Goal: Book appointment/travel/reservation

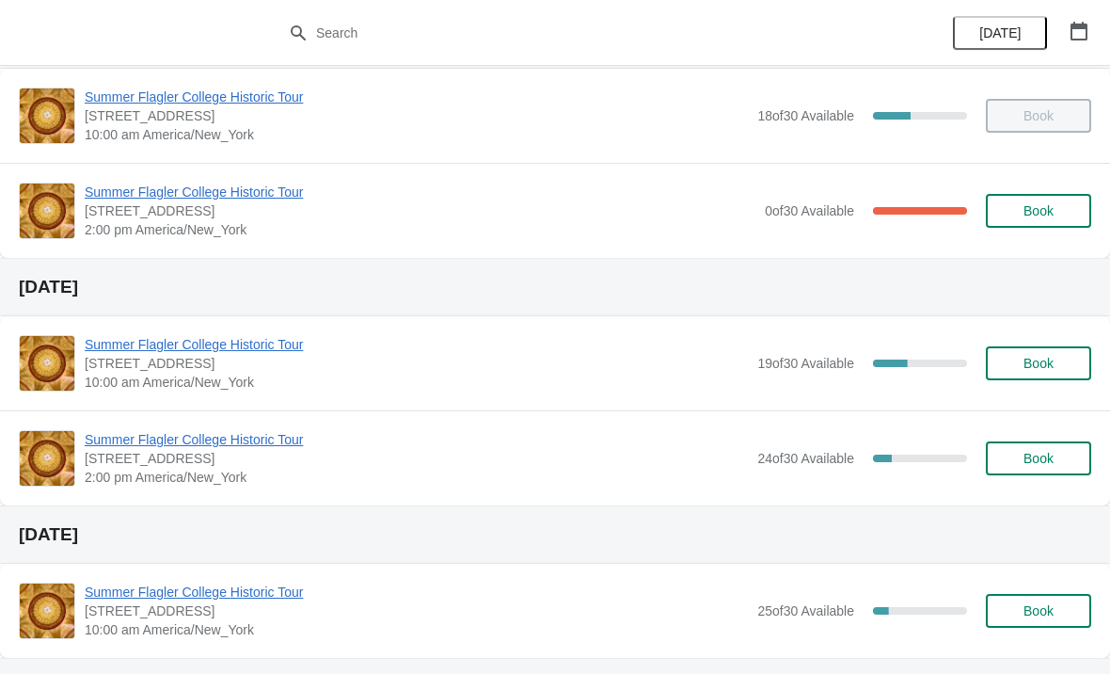
scroll to position [98, 0]
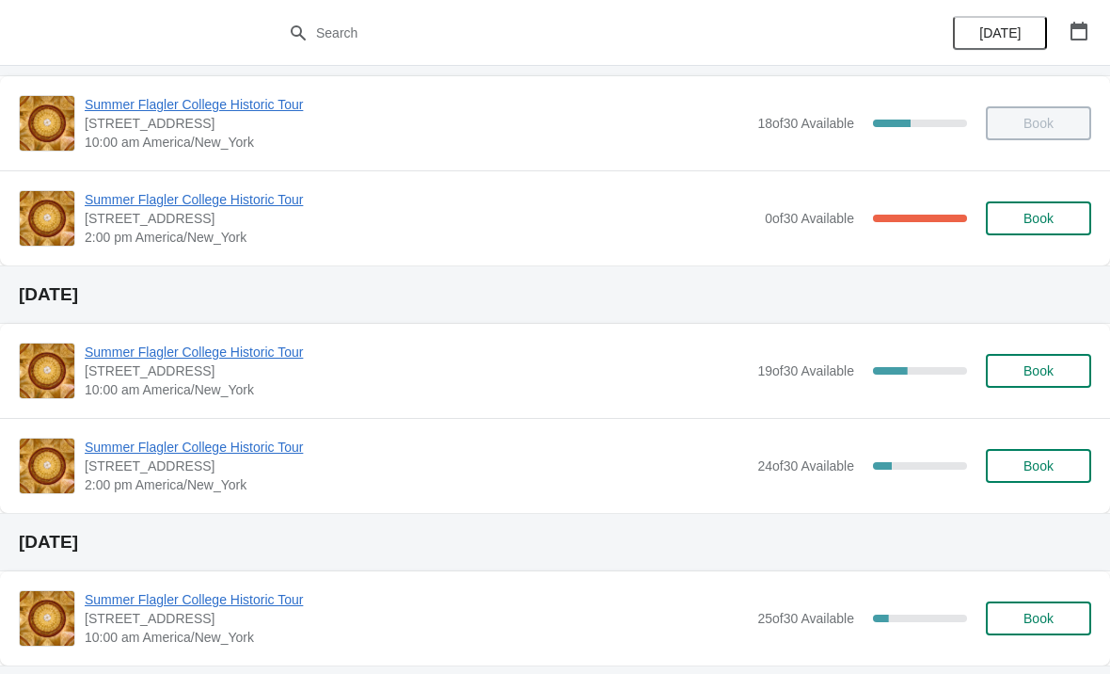
click at [1046, 459] on span "Book" at bounding box center [1038, 465] width 30 height 15
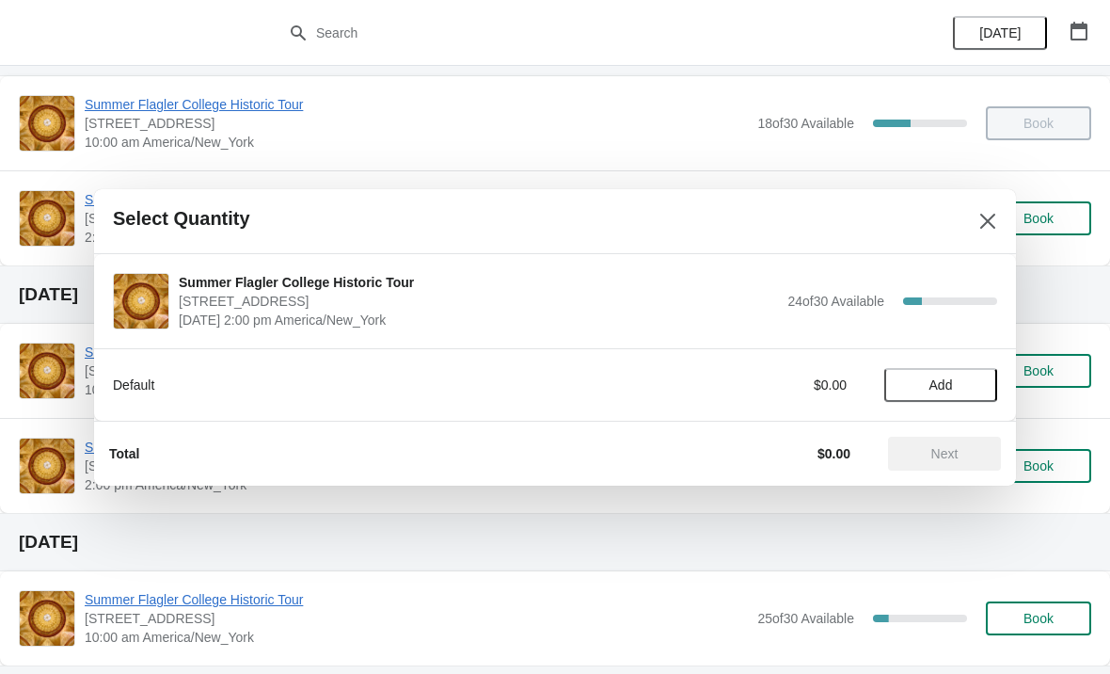
click at [949, 386] on span "Add" at bounding box center [941, 384] width 24 height 15
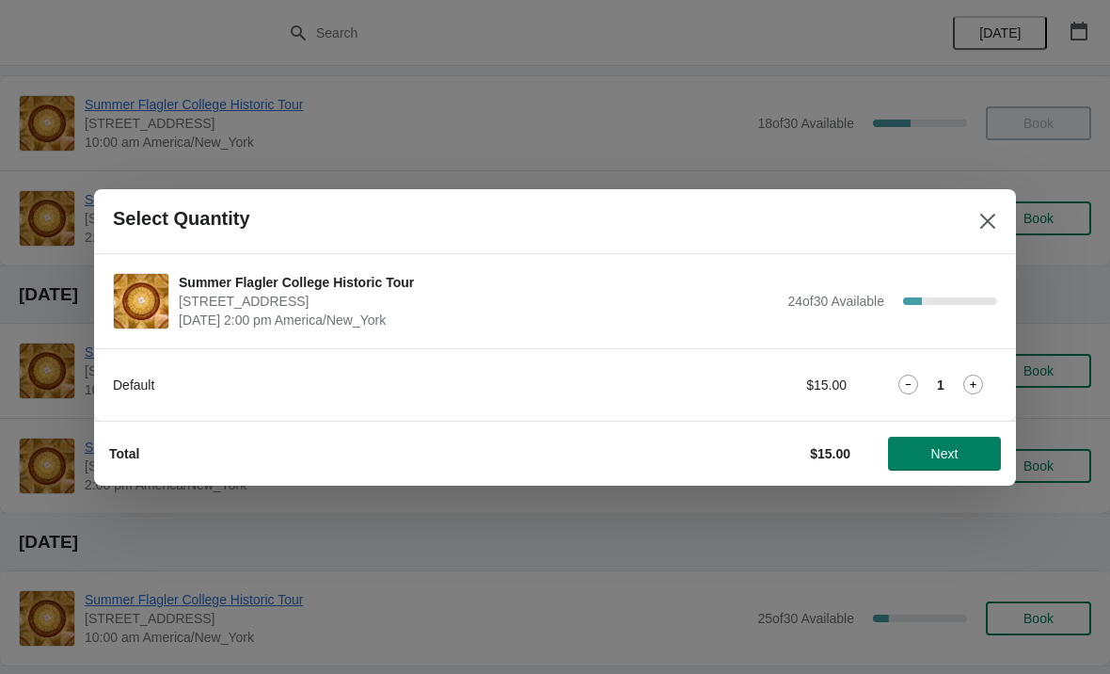
click at [965, 439] on button "Next" at bounding box center [944, 453] width 113 height 34
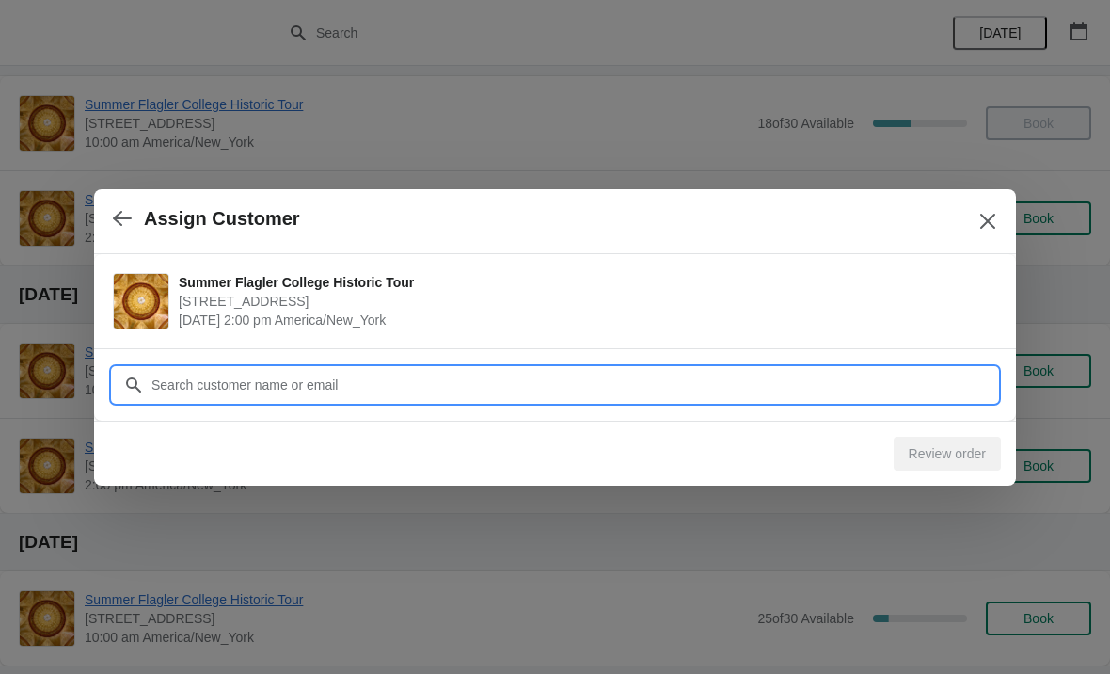
click at [667, 382] on input "Customer" at bounding box center [574, 385] width 847 height 34
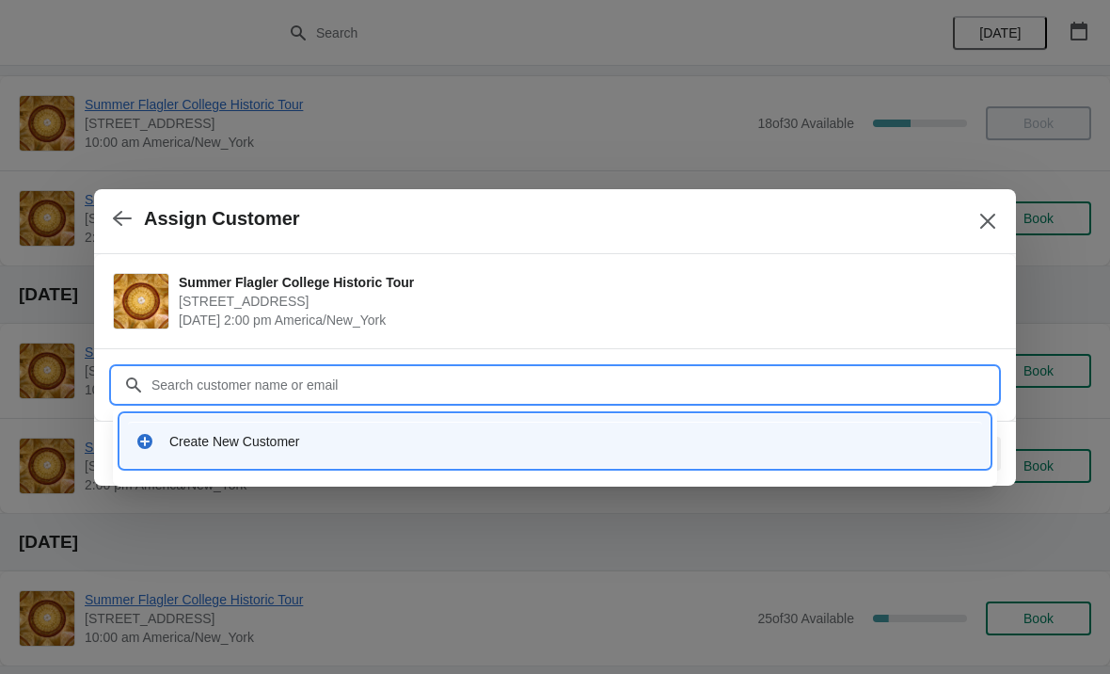
click at [336, 429] on div "Create New Customer" at bounding box center [555, 440] width 854 height 39
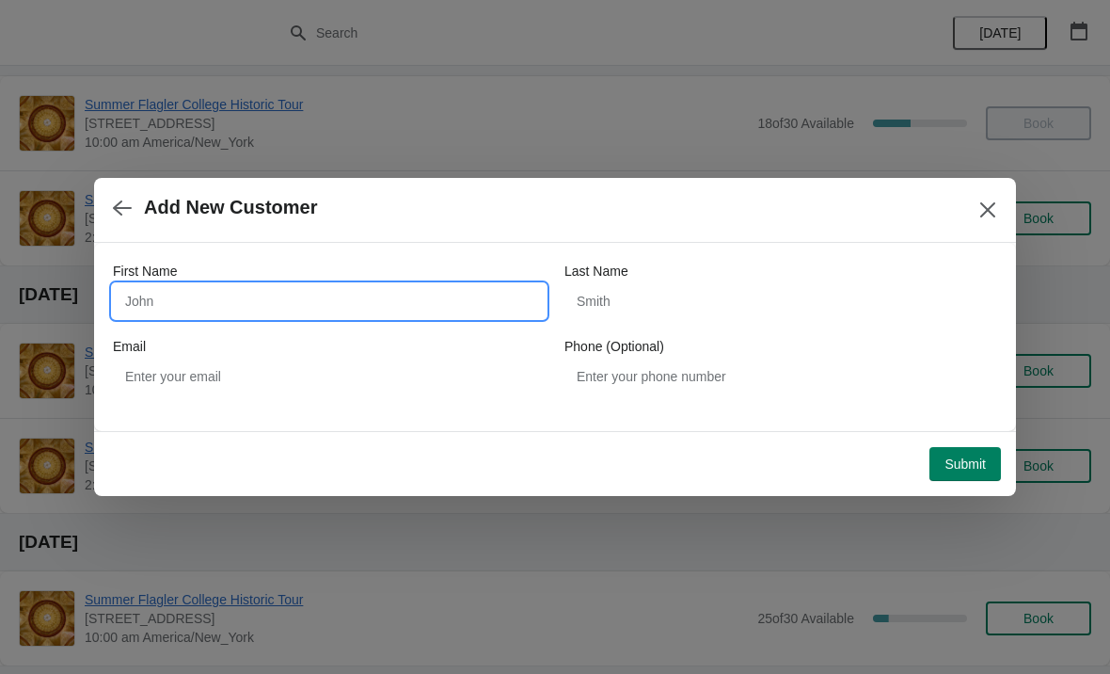
click at [410, 316] on input "First Name" at bounding box center [329, 301] width 433 height 34
type input "Hellen"
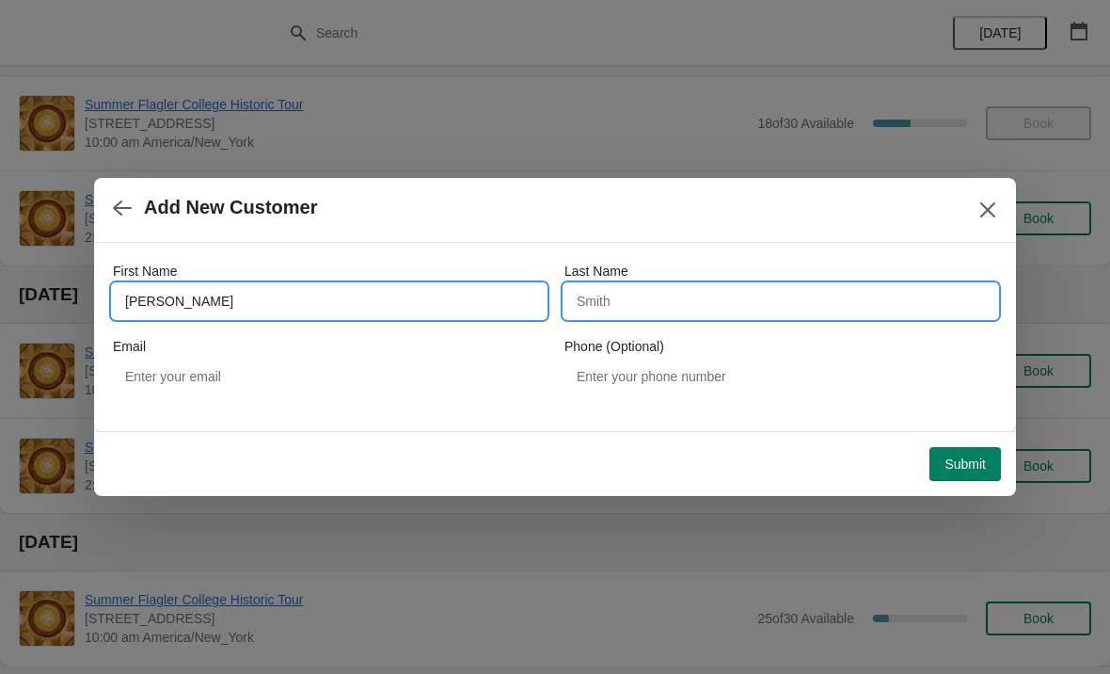
click at [658, 292] on input "Last Name" at bounding box center [780, 301] width 433 height 34
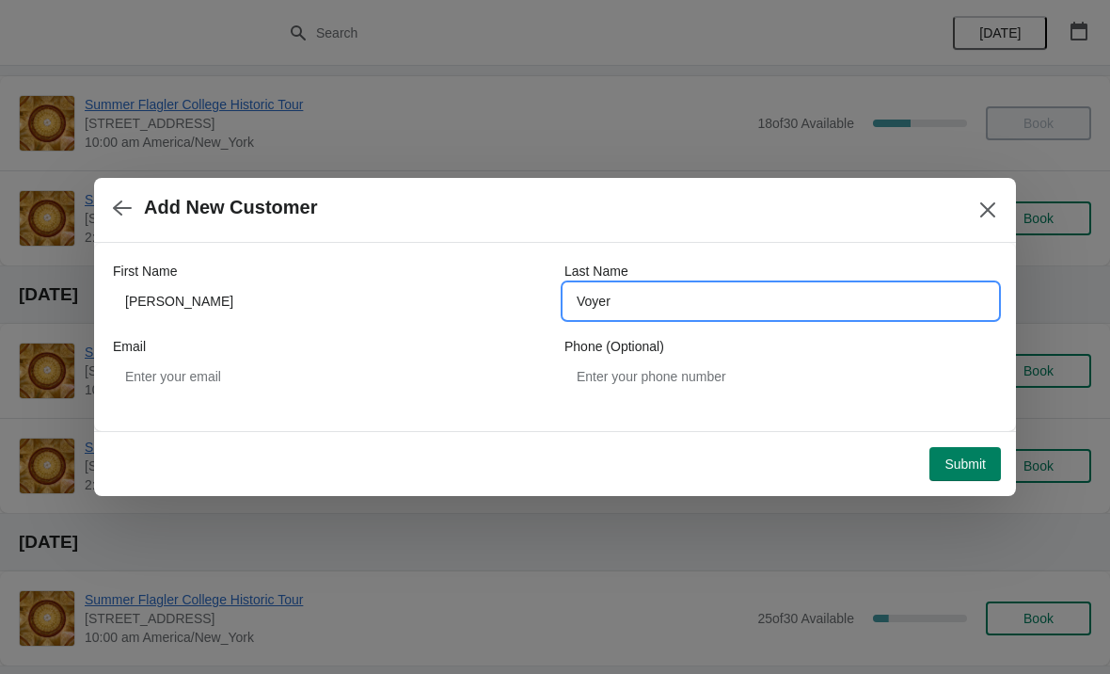
type input "Voyer"
click at [953, 477] on button "Submit" at bounding box center [964, 464] width 71 height 34
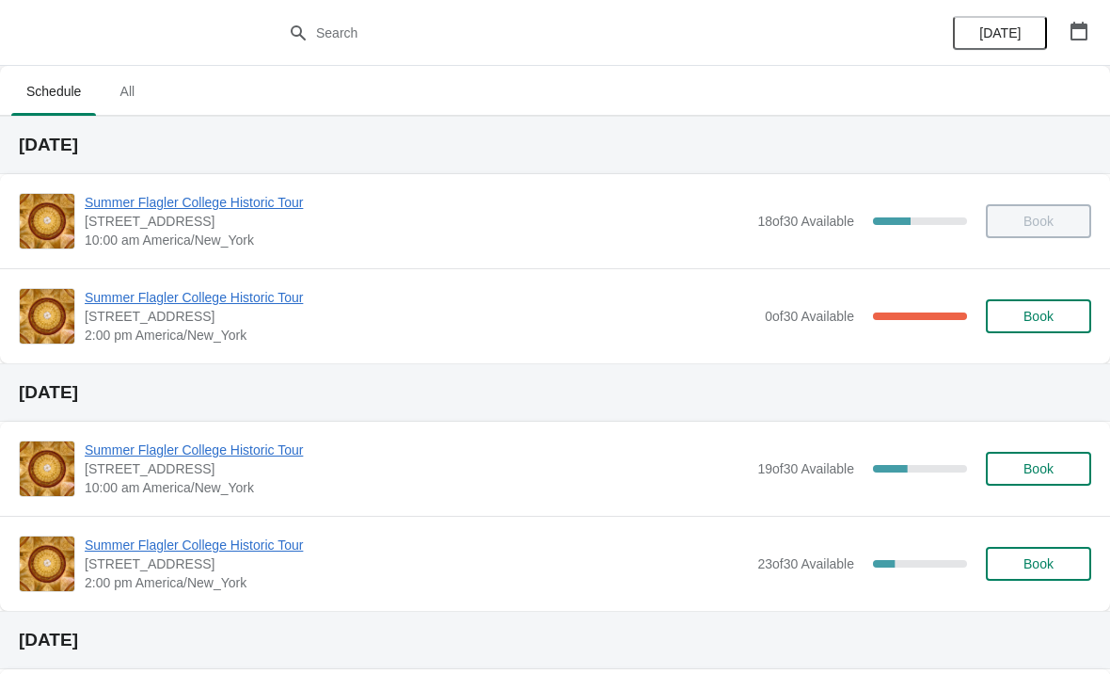
click at [1049, 552] on button "Book" at bounding box center [1038, 564] width 105 height 34
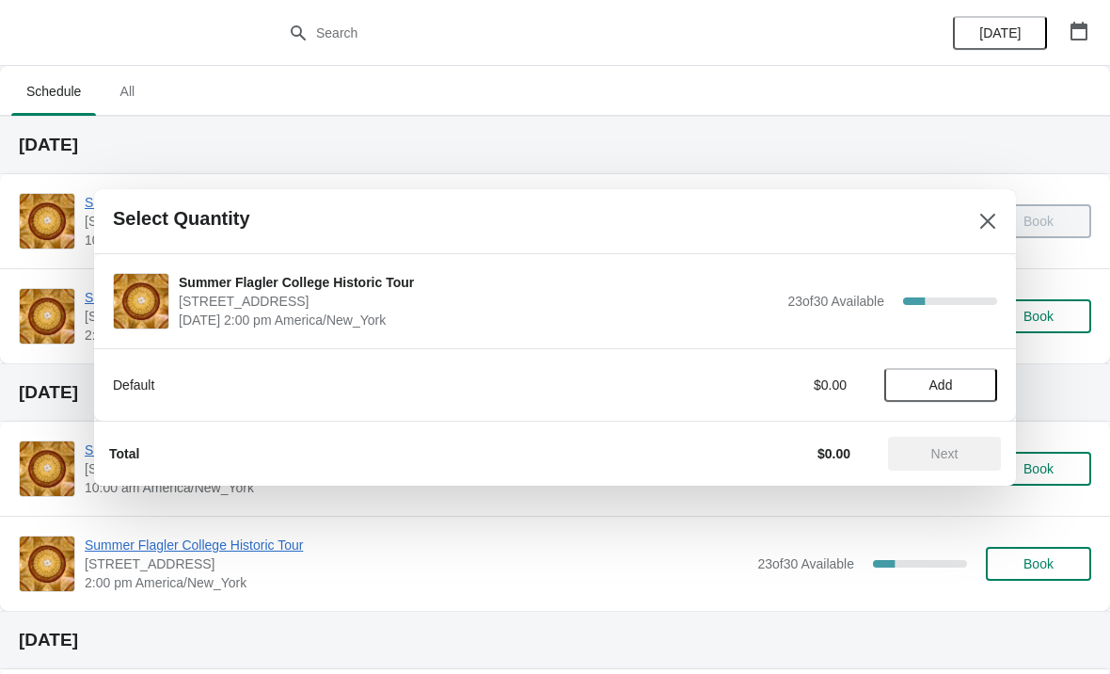
click at [936, 372] on button "Add" at bounding box center [940, 385] width 113 height 34
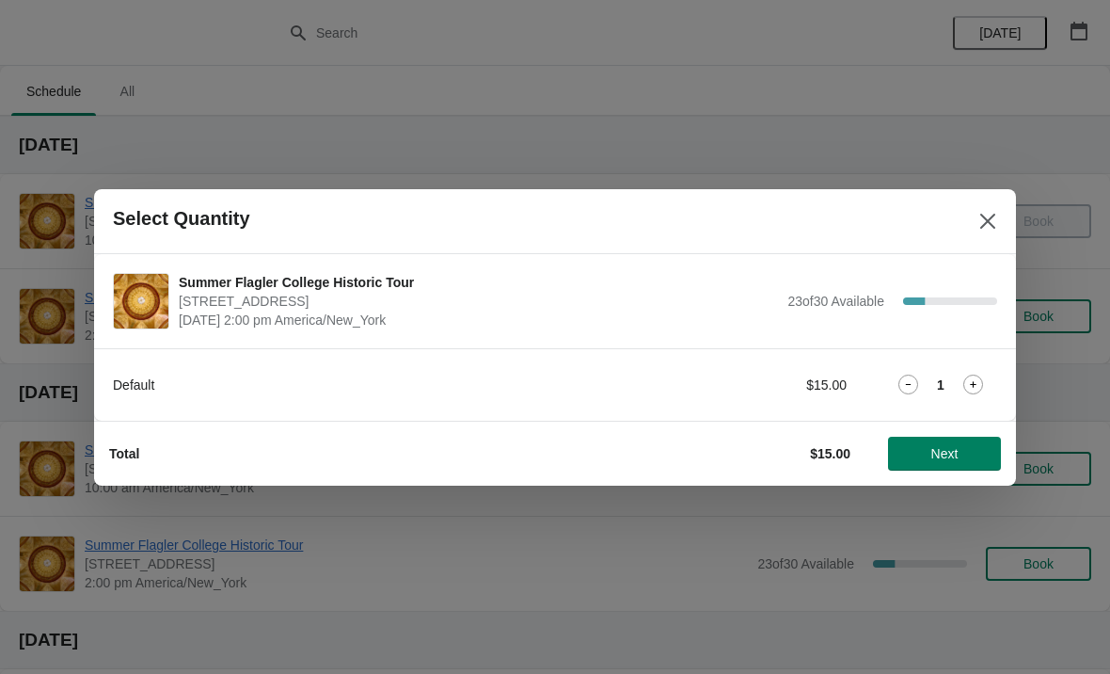
click at [982, 375] on icon at bounding box center [973, 384] width 20 height 20
click at [960, 437] on button "Next" at bounding box center [944, 453] width 113 height 34
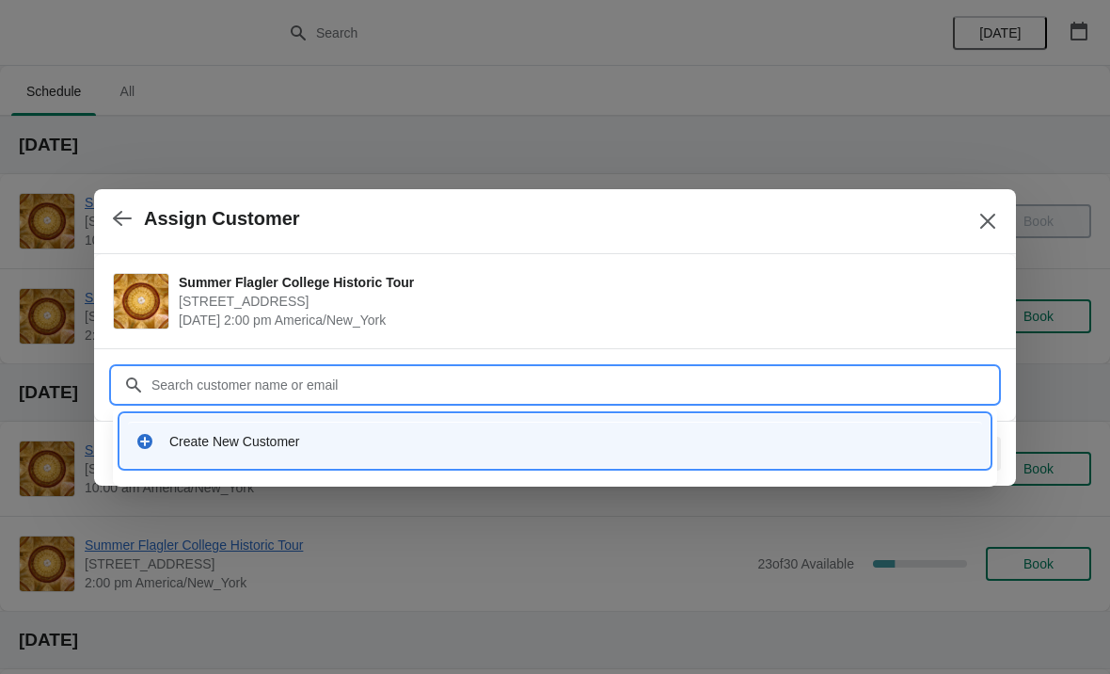
click at [191, 442] on div "Create New Customer" at bounding box center [571, 441] width 805 height 19
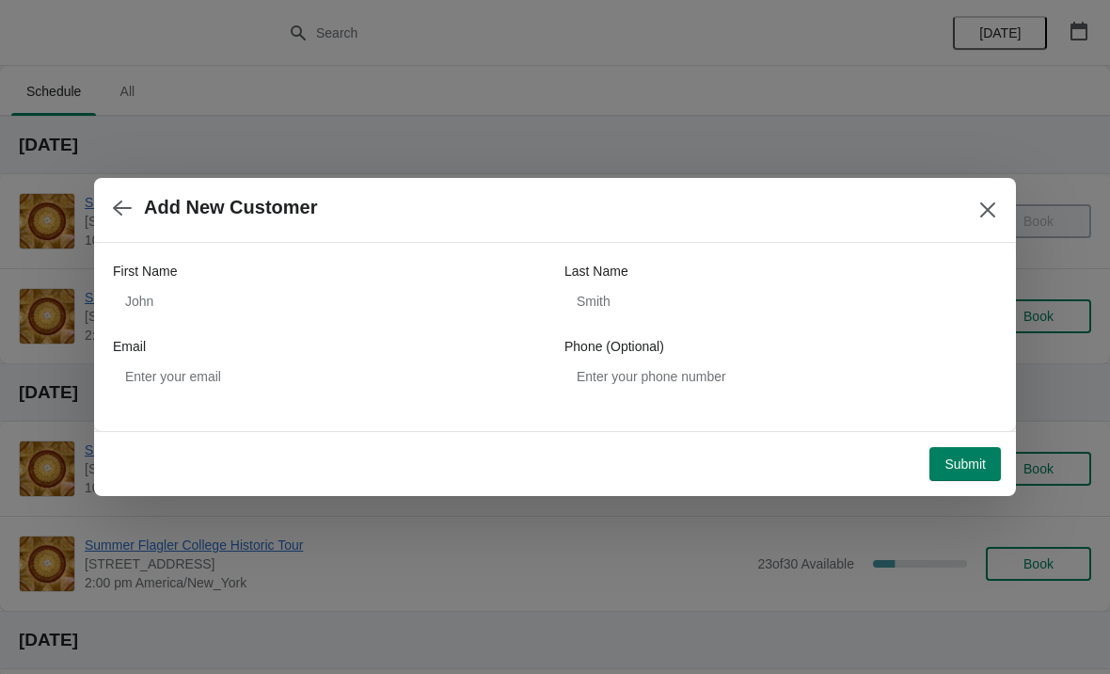
click at [173, 277] on label "First Name" at bounding box center [145, 271] width 64 height 19
click at [173, 284] on input "First Name" at bounding box center [329, 301] width 433 height 34
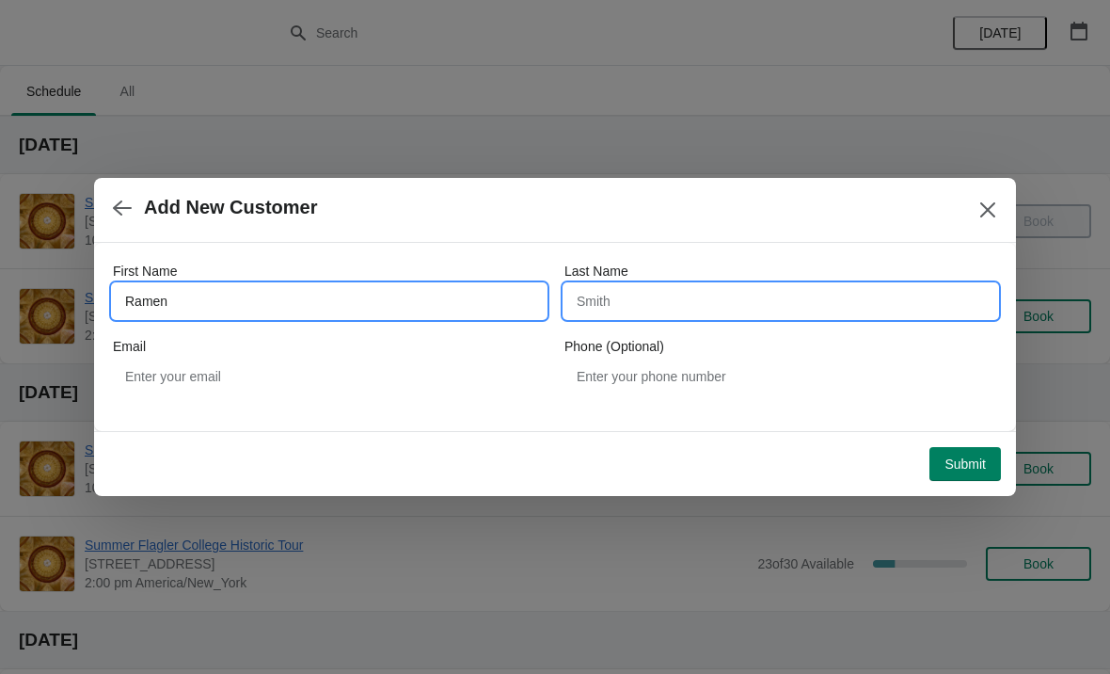
click at [684, 300] on input "Last Name" at bounding box center [780, 301] width 433 height 34
click at [145, 300] on input "Ramen" at bounding box center [329, 301] width 433 height 34
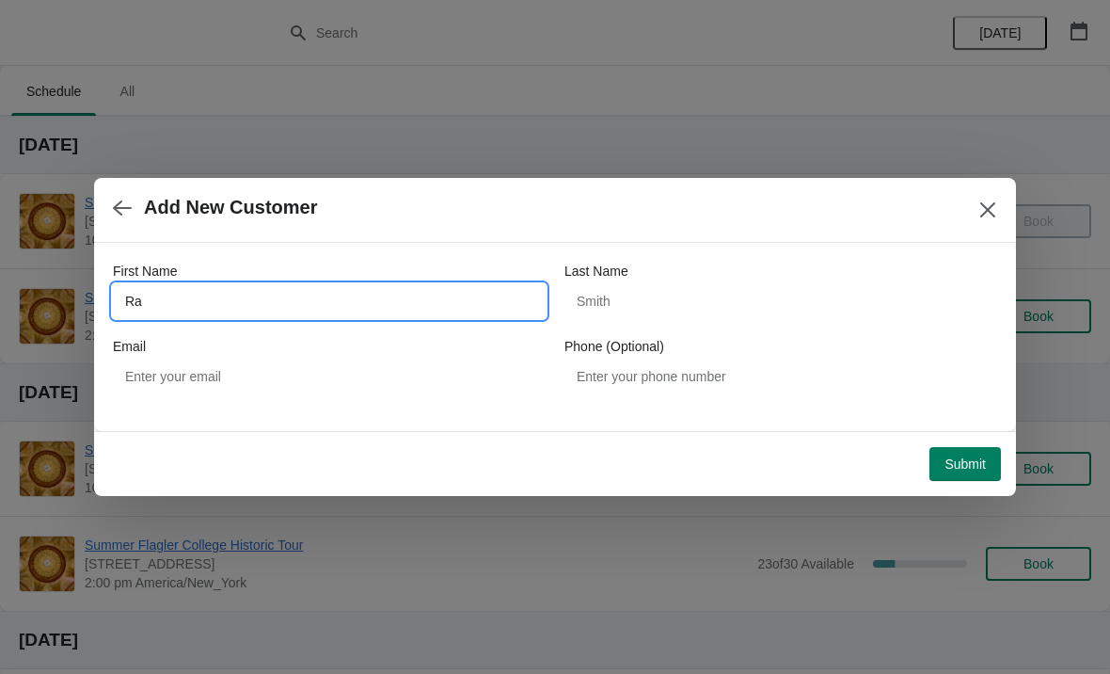
type input "R"
type input "Cyncya"
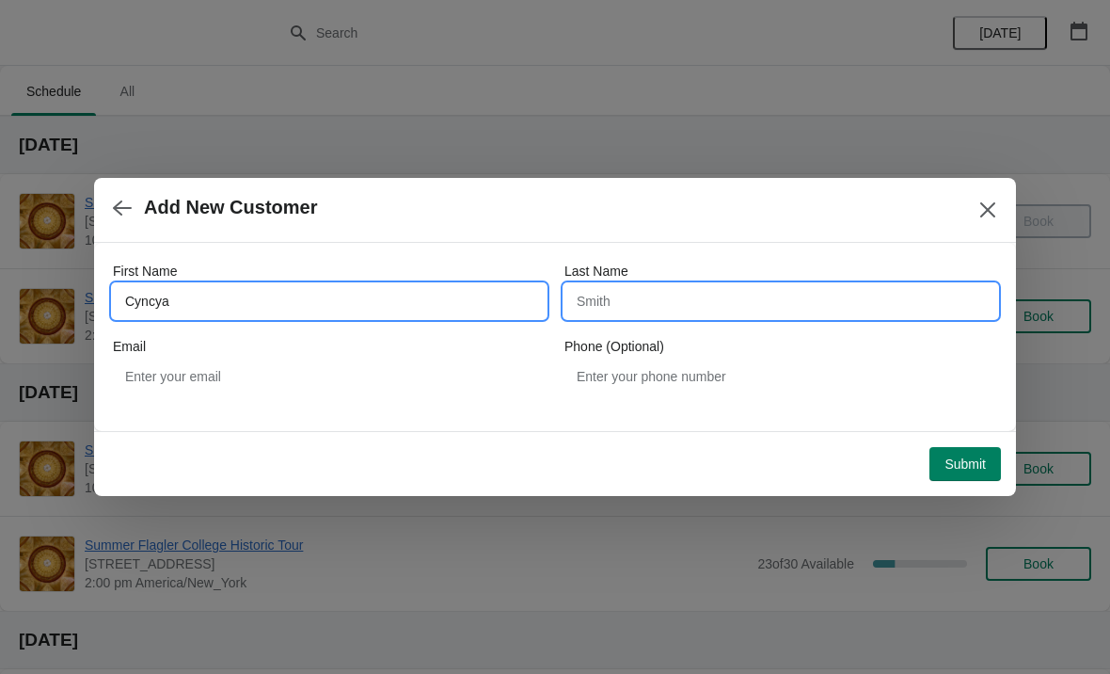
click at [741, 287] on input "Last Name" at bounding box center [780, 301] width 433 height 34
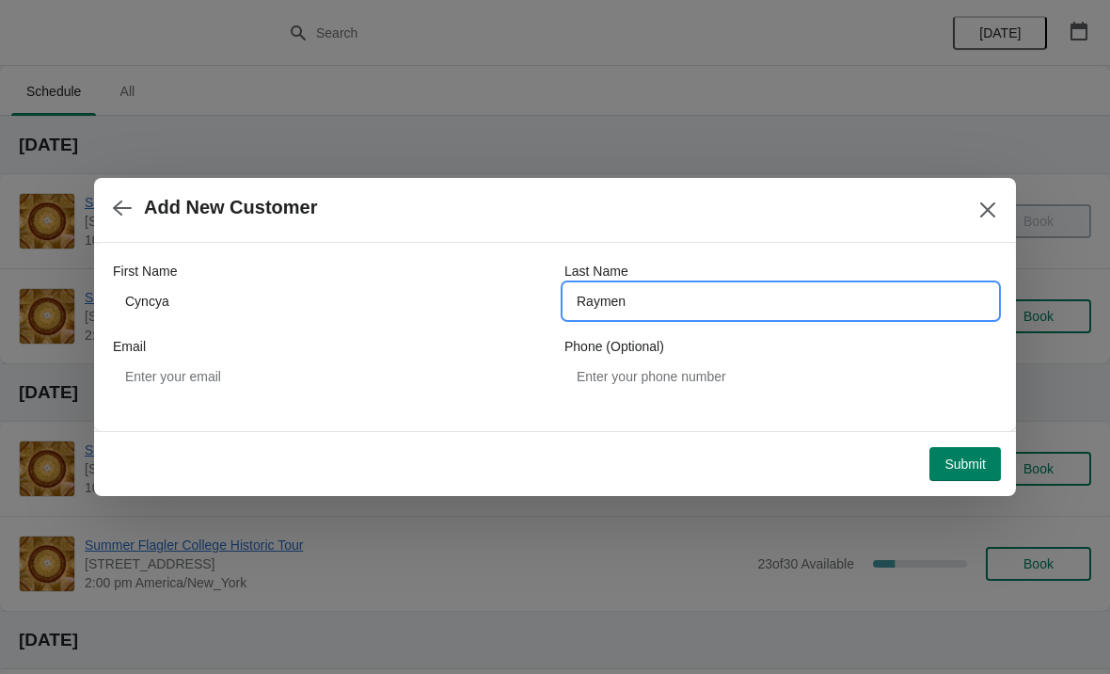
type input "Raymen"
click at [978, 458] on span "Submit" at bounding box center [964, 463] width 41 height 15
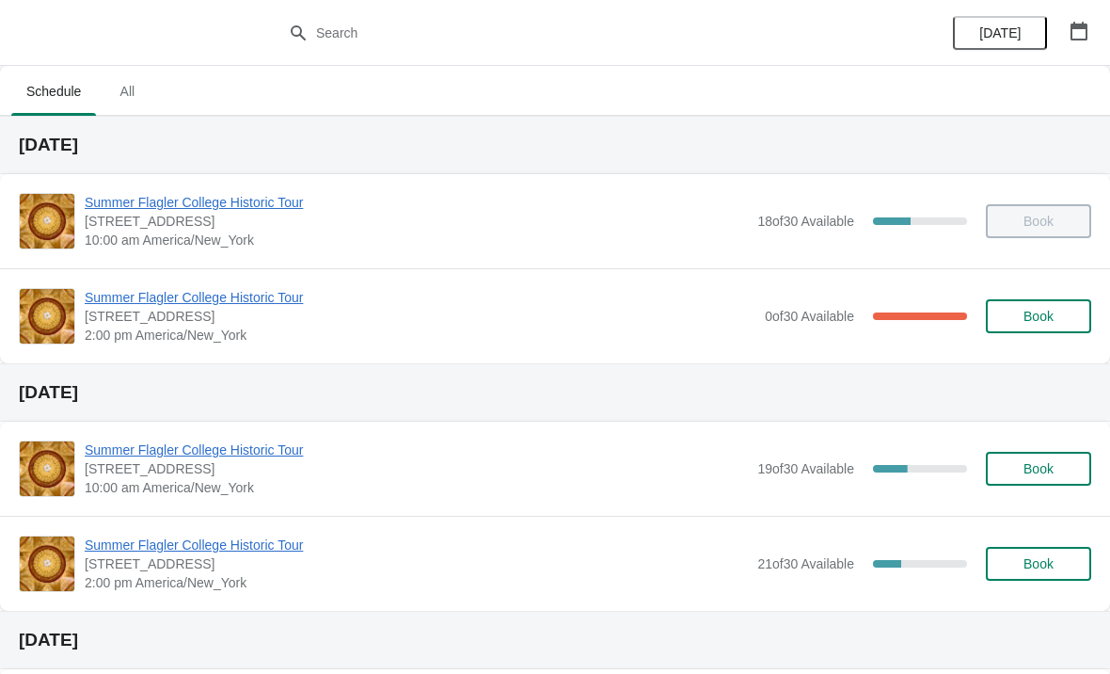
click at [1028, 568] on span "Book" at bounding box center [1038, 563] width 30 height 15
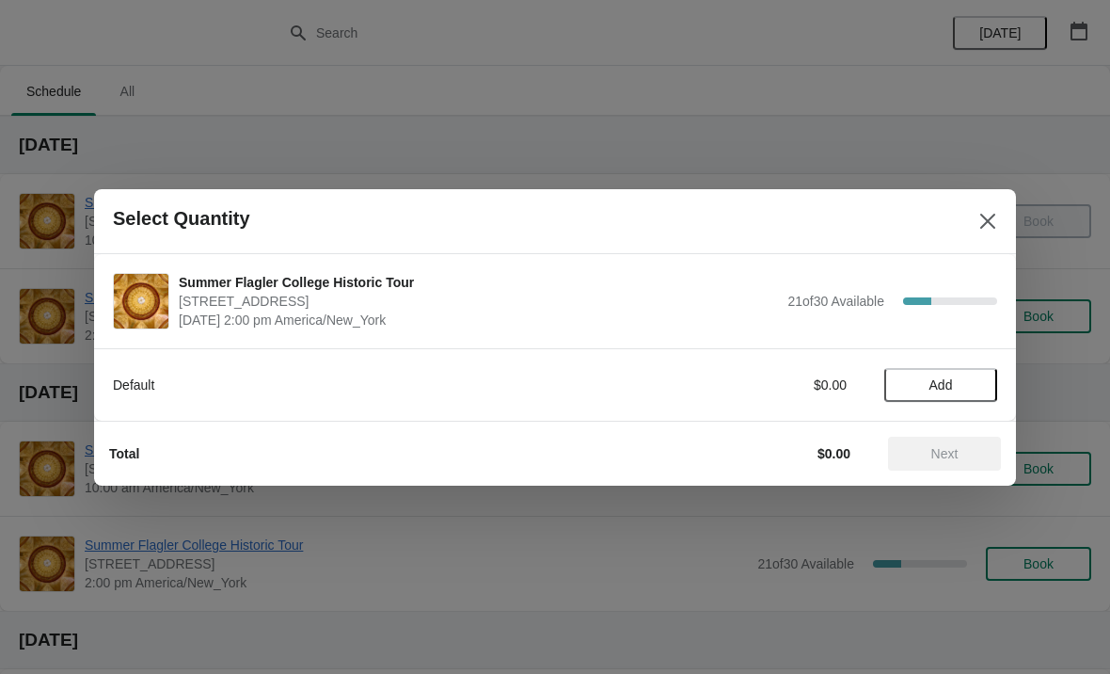
click at [927, 368] on button "Add" at bounding box center [940, 385] width 113 height 34
click at [940, 465] on button "Next" at bounding box center [944, 453] width 113 height 34
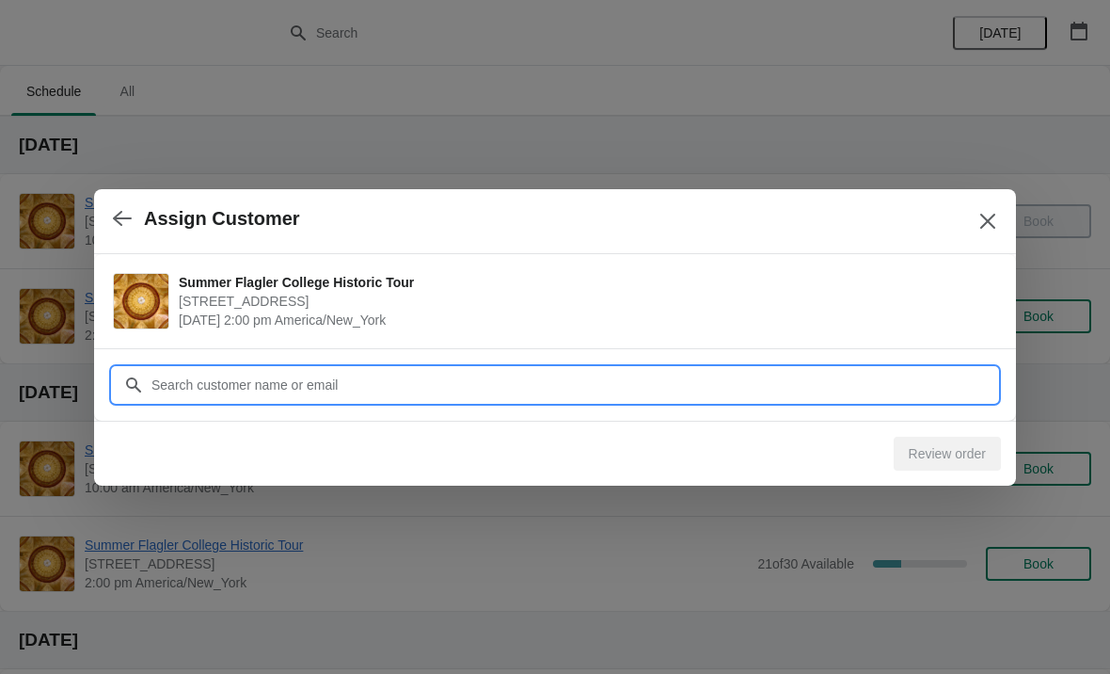
click at [270, 374] on input "Customer" at bounding box center [574, 385] width 847 height 34
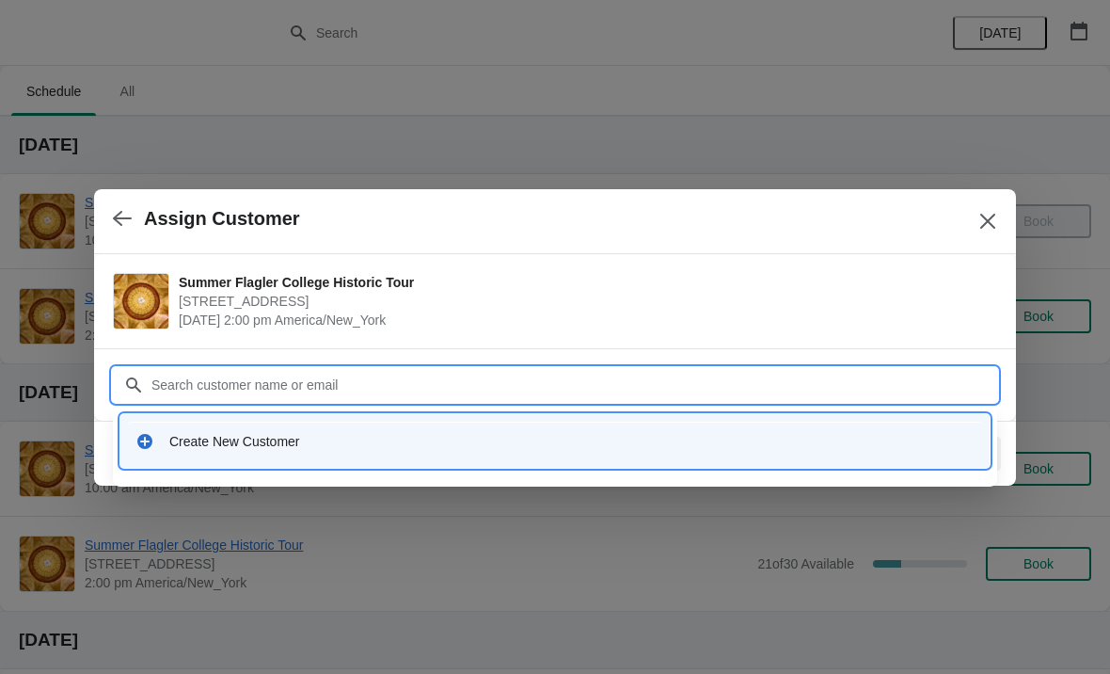
click at [156, 450] on div "Create New Customer" at bounding box center [554, 441] width 839 height 19
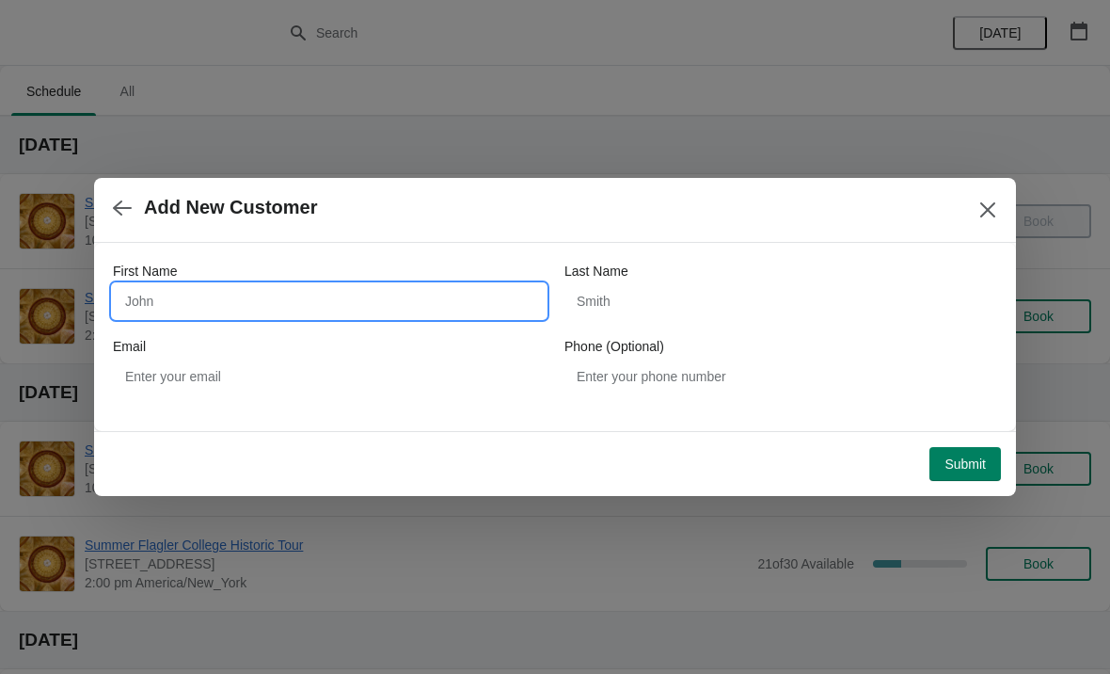
click at [202, 296] on input "First Name" at bounding box center [329, 301] width 433 height 34
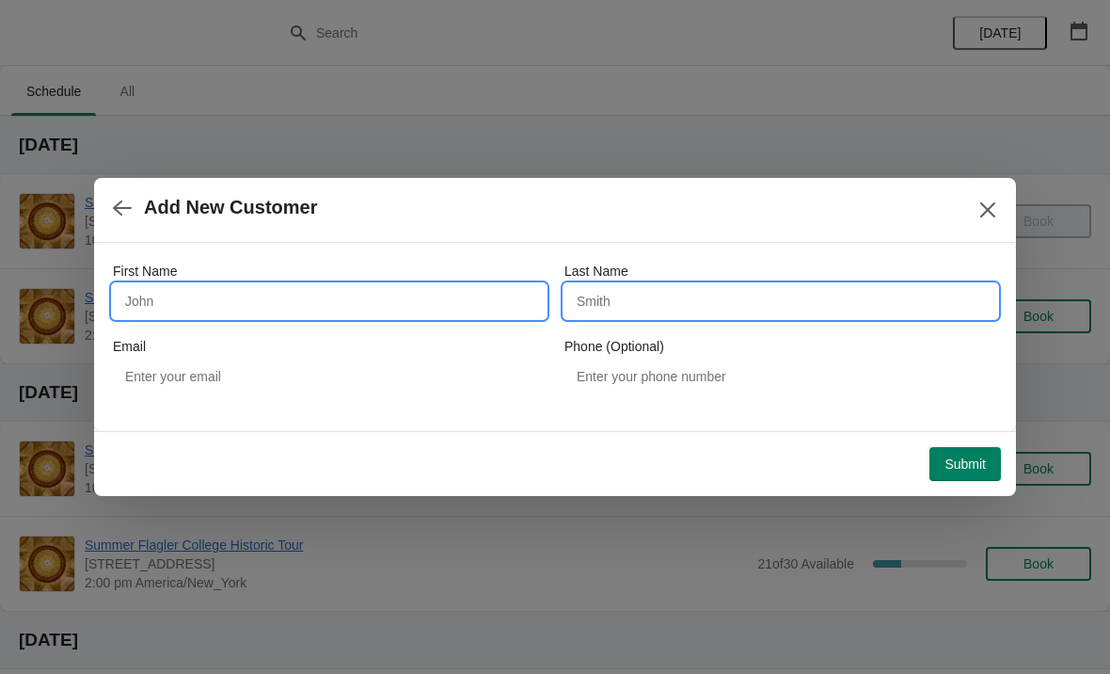
click at [704, 298] on input "Last Name" at bounding box center [780, 301] width 433 height 34
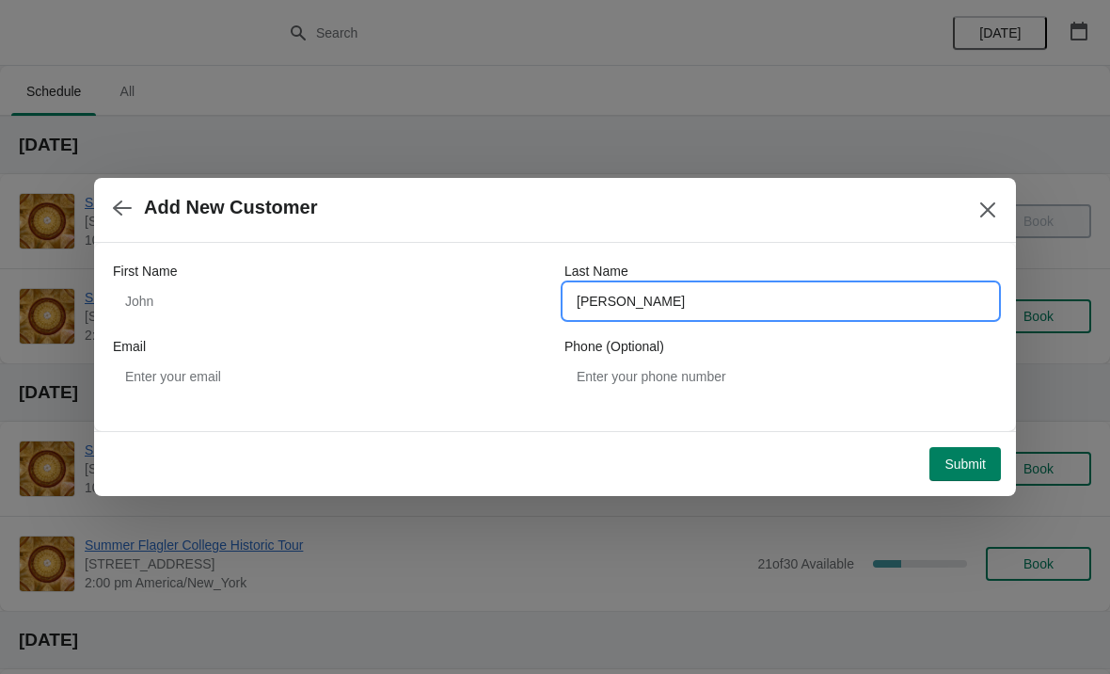
type input "Jean Luis"
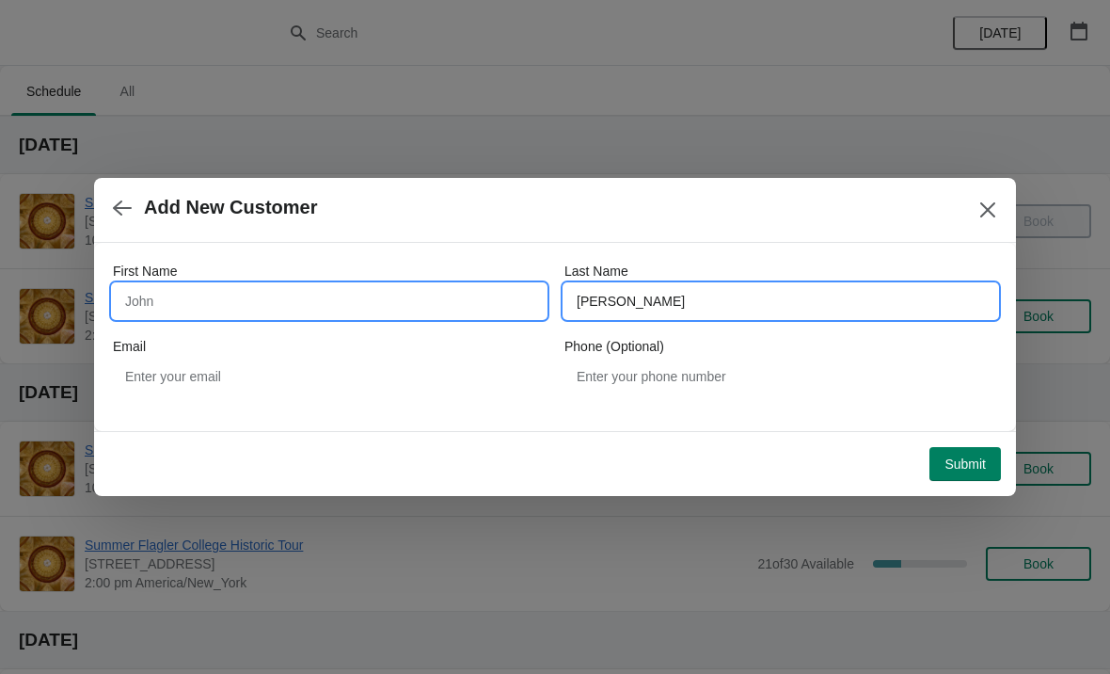
click at [400, 291] on input "First Name" at bounding box center [329, 301] width 433 height 34
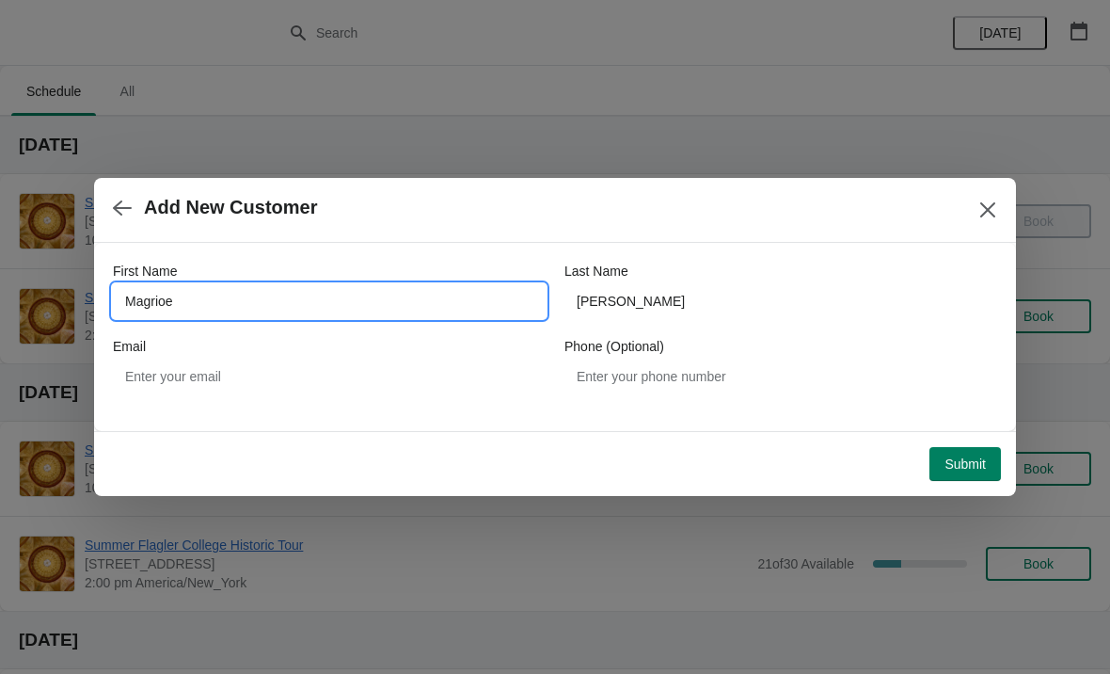
type input "Magrioe"
click at [949, 468] on span "Submit" at bounding box center [964, 463] width 41 height 15
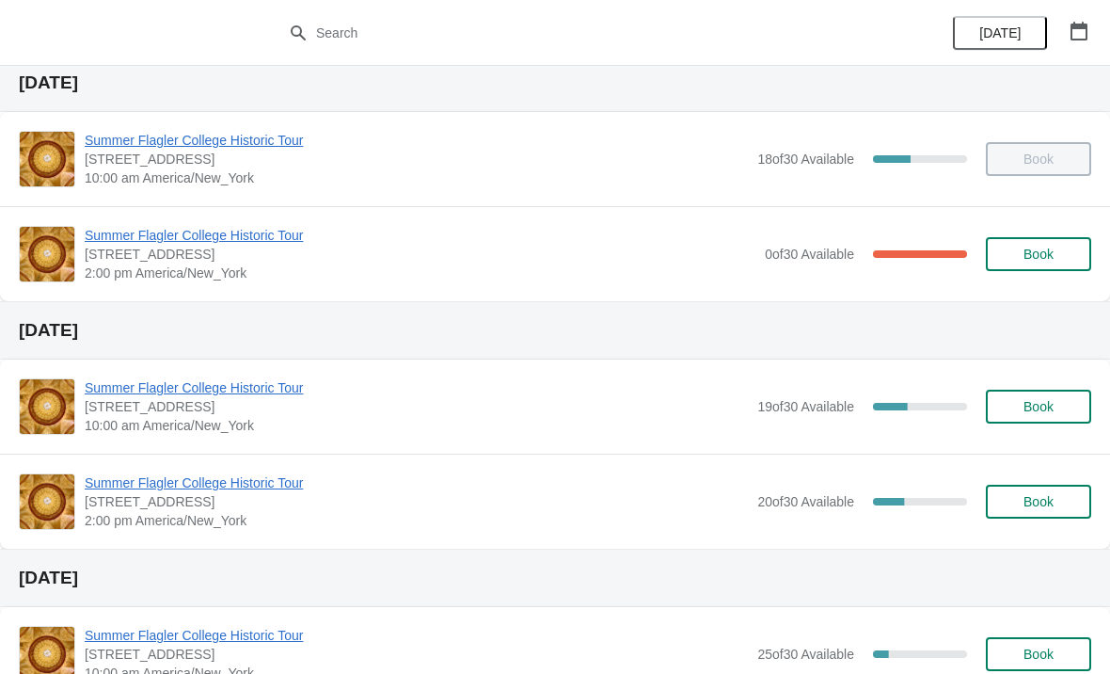
scroll to position [64, 0]
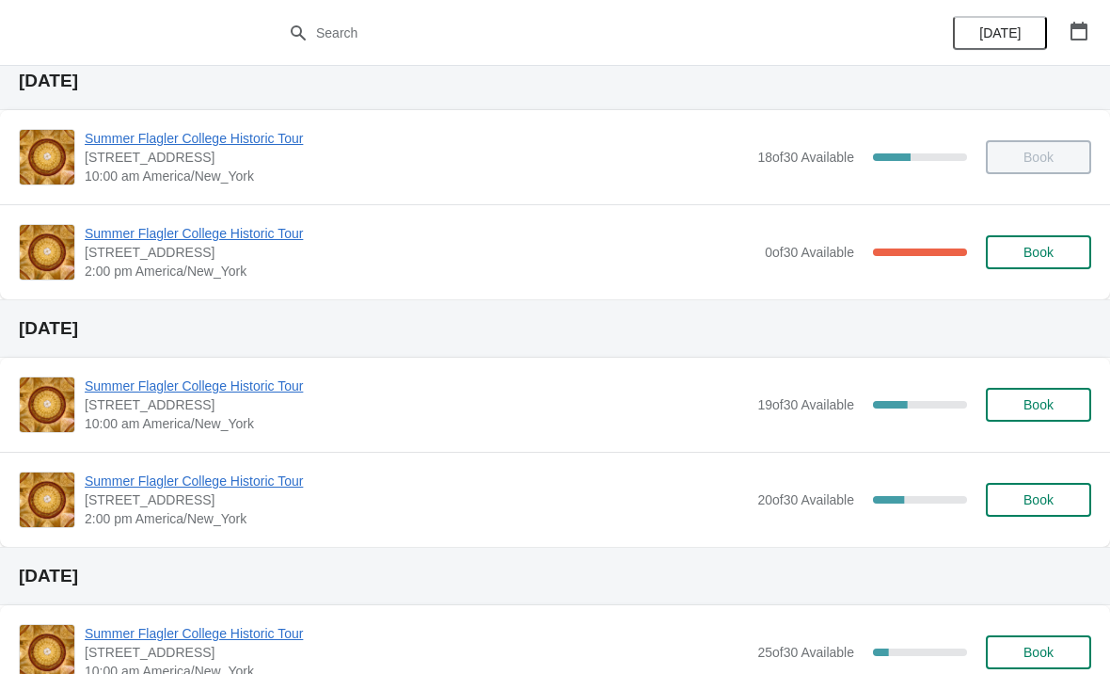
click at [133, 472] on span "Summer Flagler College Historic Tour" at bounding box center [416, 480] width 663 height 19
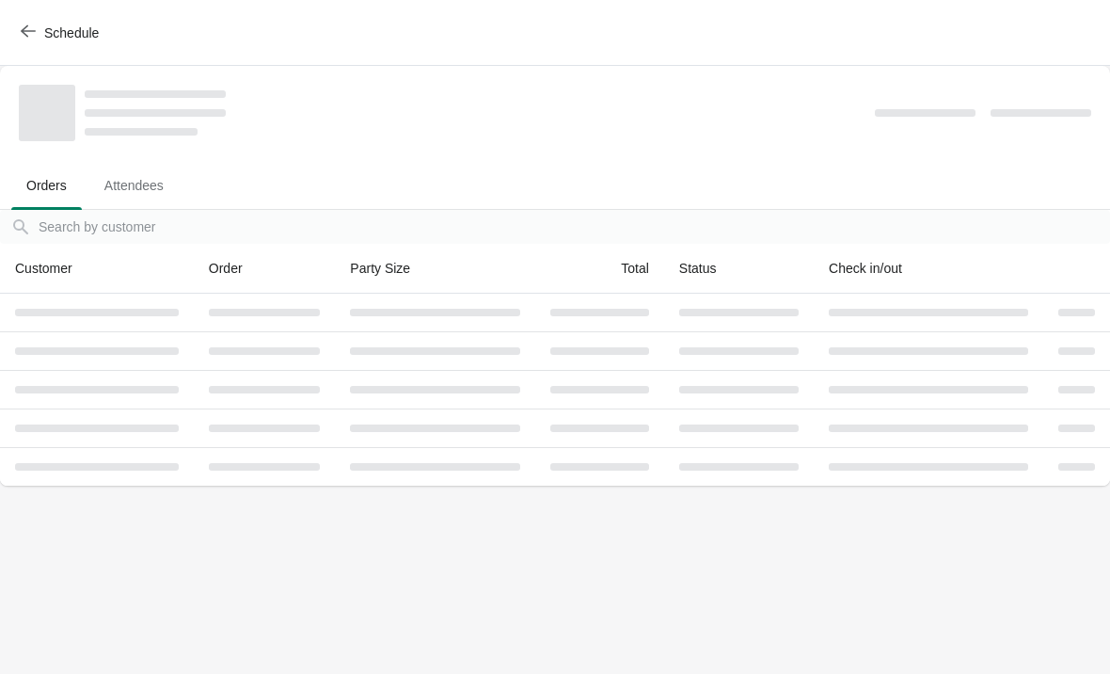
scroll to position [0, 0]
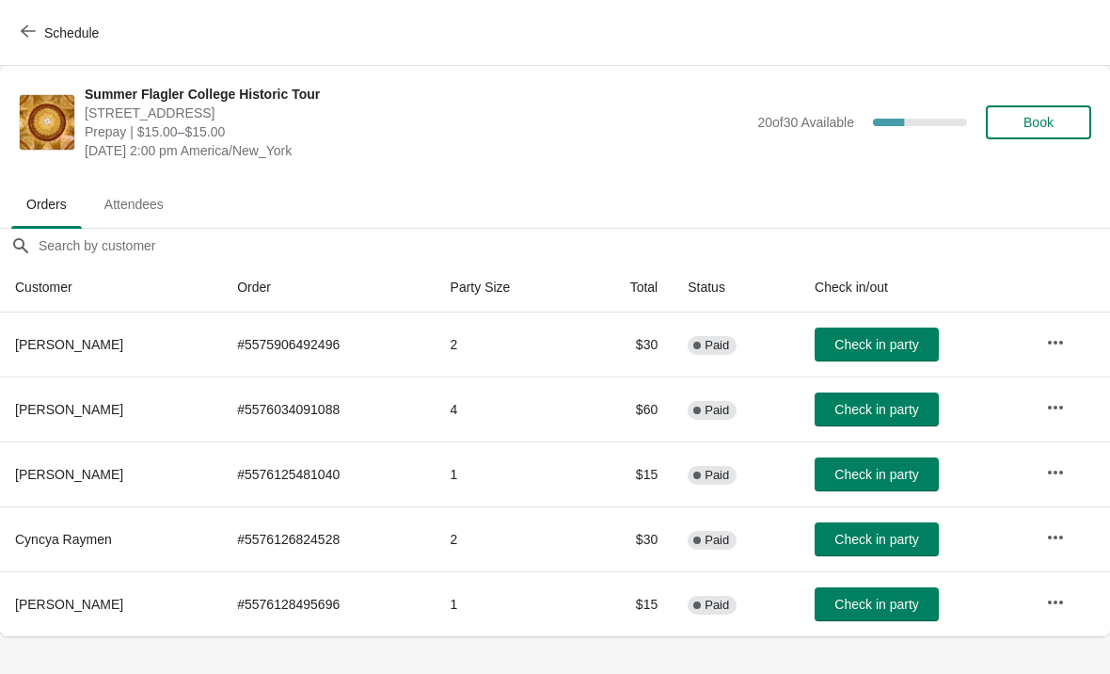
click at [1027, 136] on button "Book" at bounding box center [1038, 122] width 105 height 34
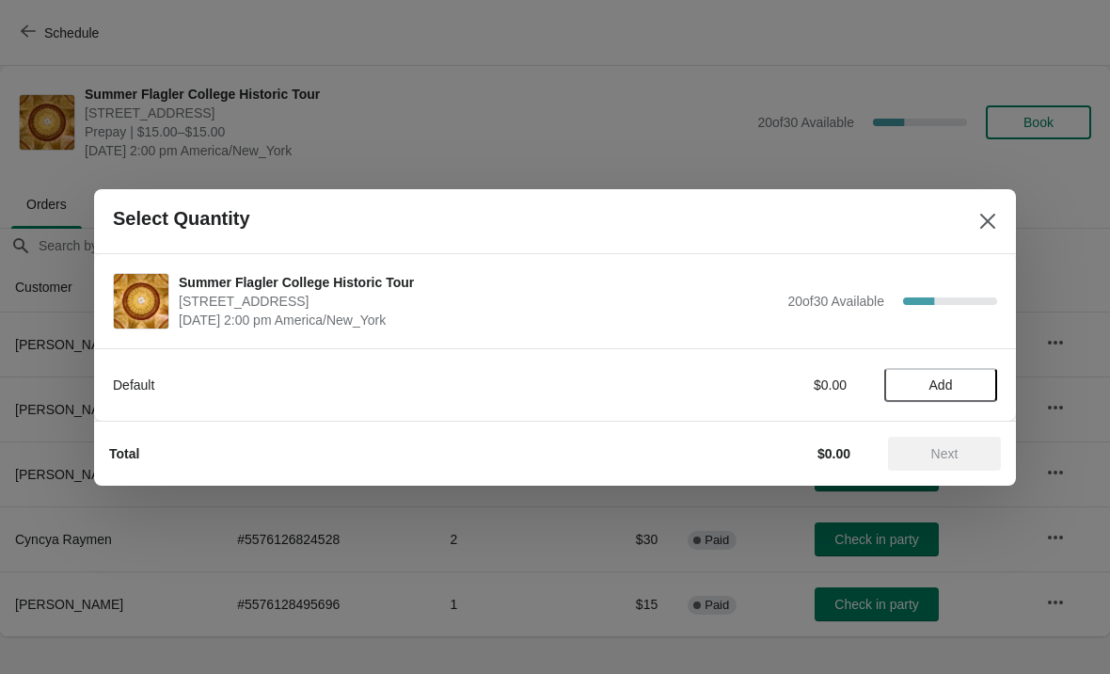
click at [950, 388] on span "Add" at bounding box center [941, 384] width 24 height 15
click at [953, 467] on button "Next" at bounding box center [944, 453] width 113 height 34
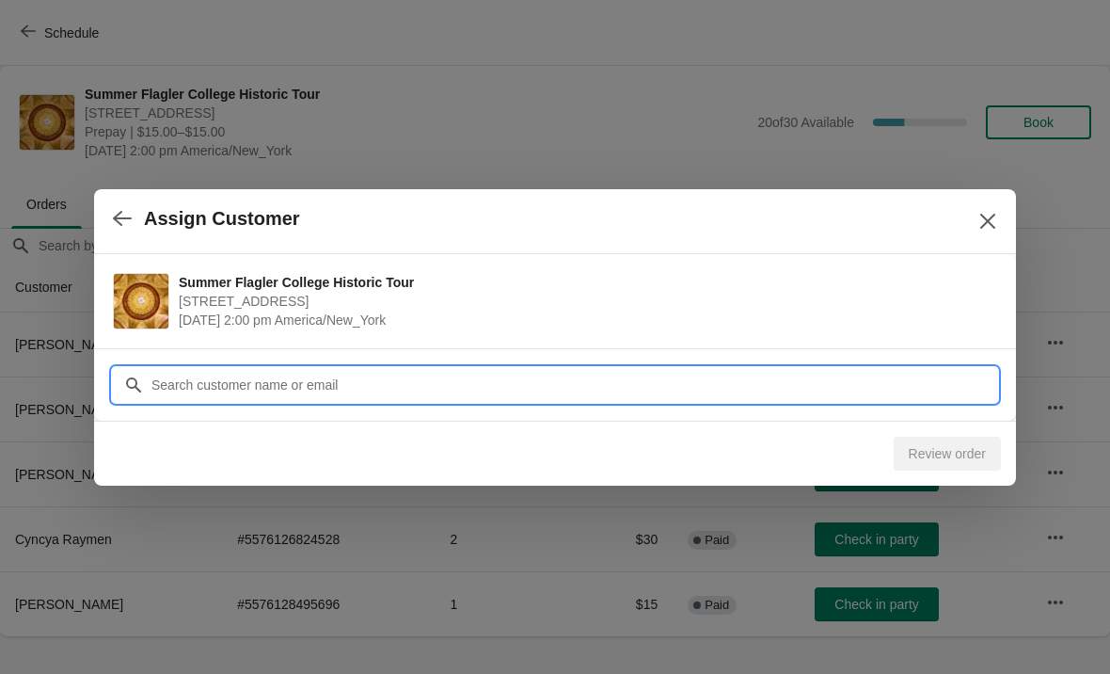
click at [744, 373] on input "Customer" at bounding box center [574, 385] width 847 height 34
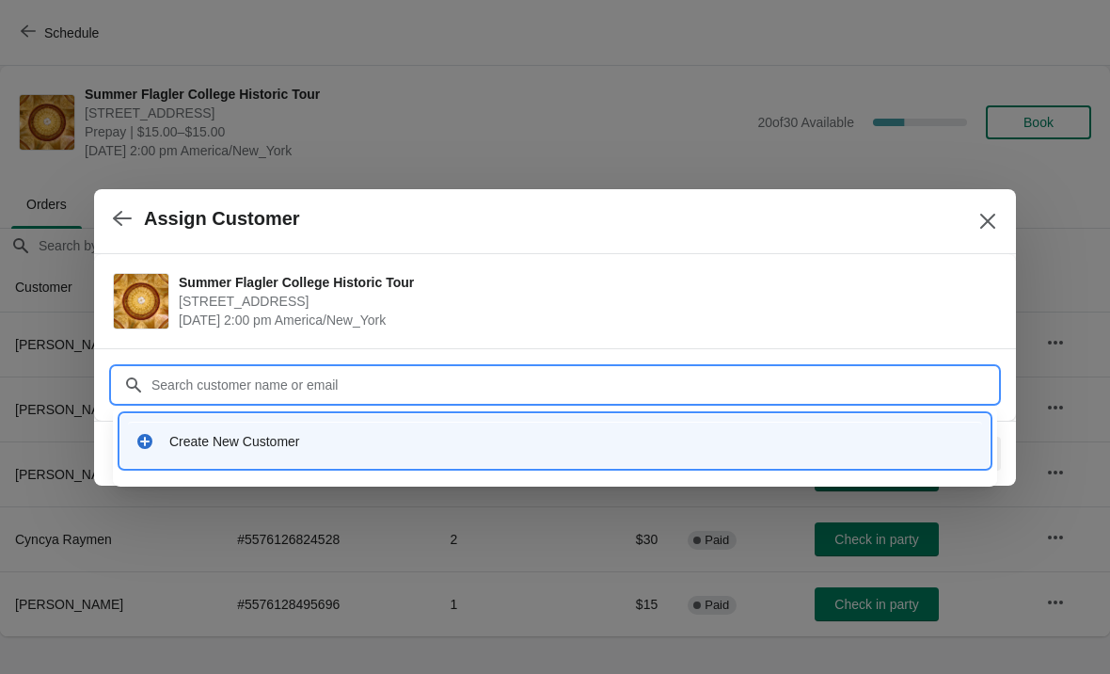
click at [247, 436] on div "Create New Customer" at bounding box center [571, 441] width 805 height 19
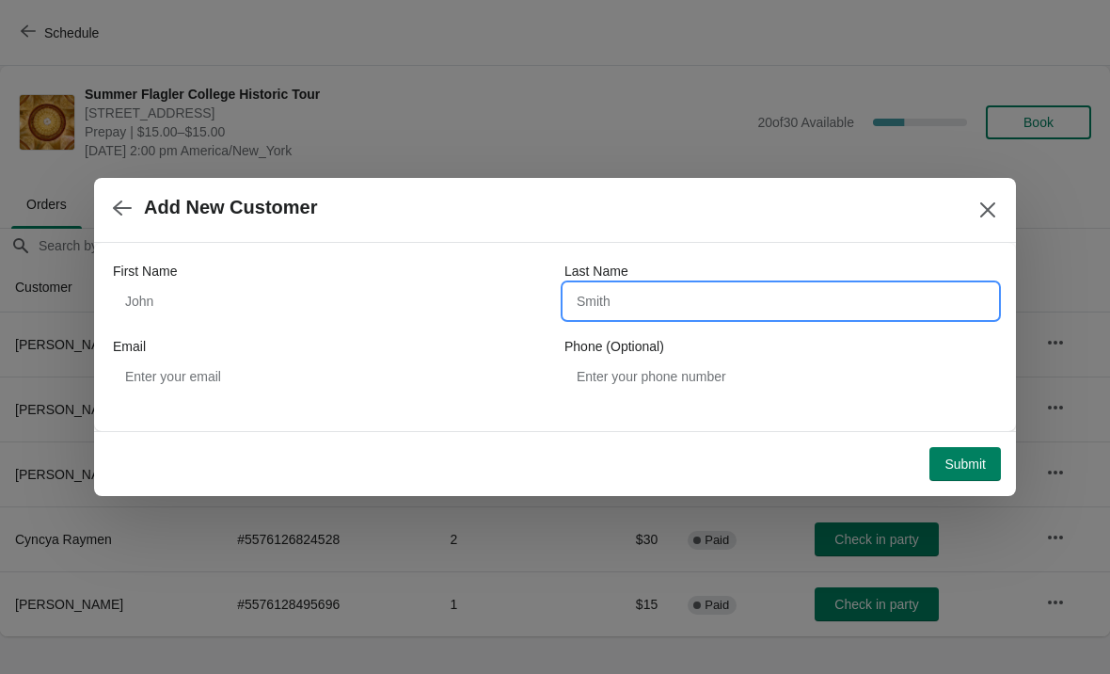
click at [634, 300] on input "Last Name" at bounding box center [780, 301] width 433 height 34
type input "Veder"
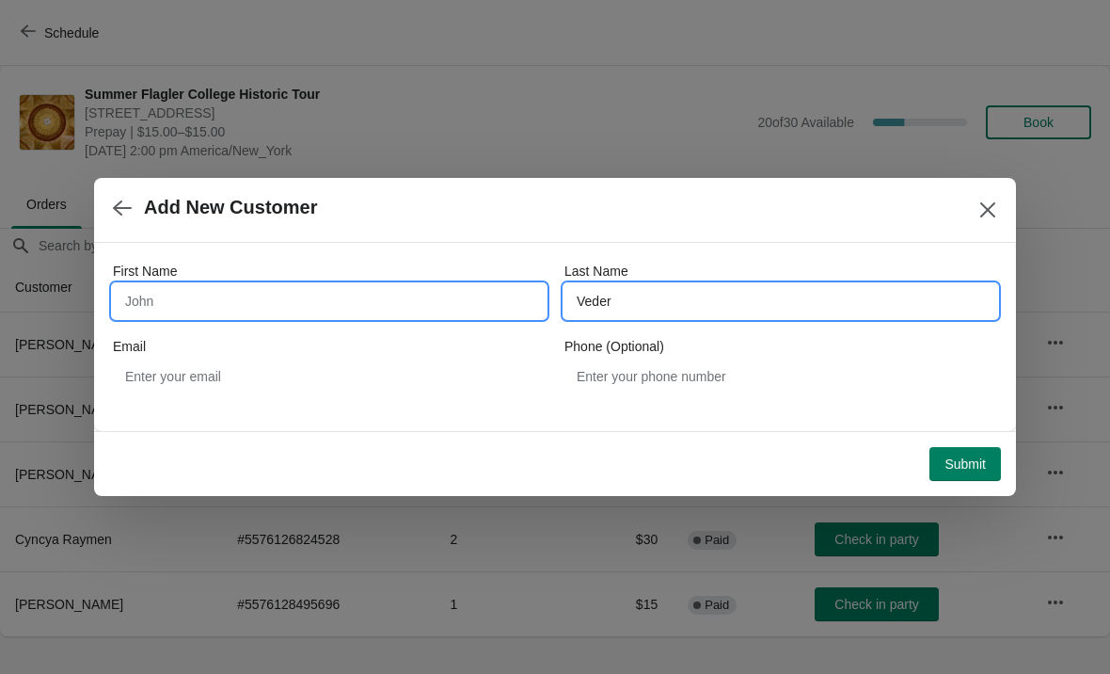
click at [170, 289] on input "First Name" at bounding box center [329, 301] width 433 height 34
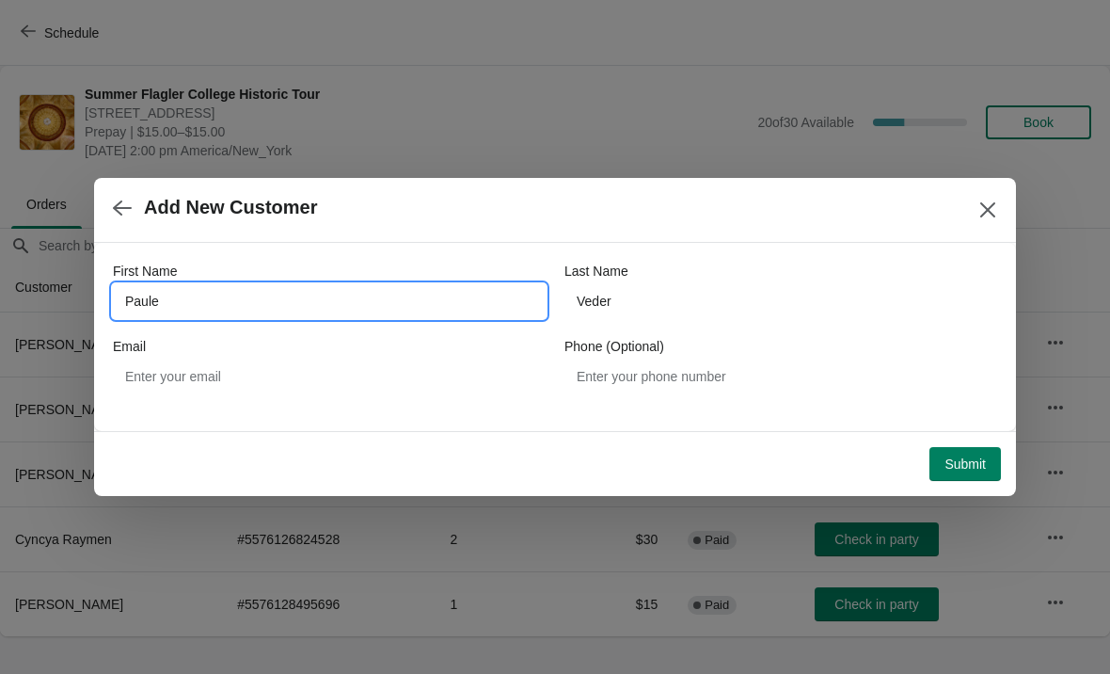
type input "Paule"
click at [991, 468] on button "Submit" at bounding box center [964, 464] width 71 height 34
